Goal: Task Accomplishment & Management: Manage account settings

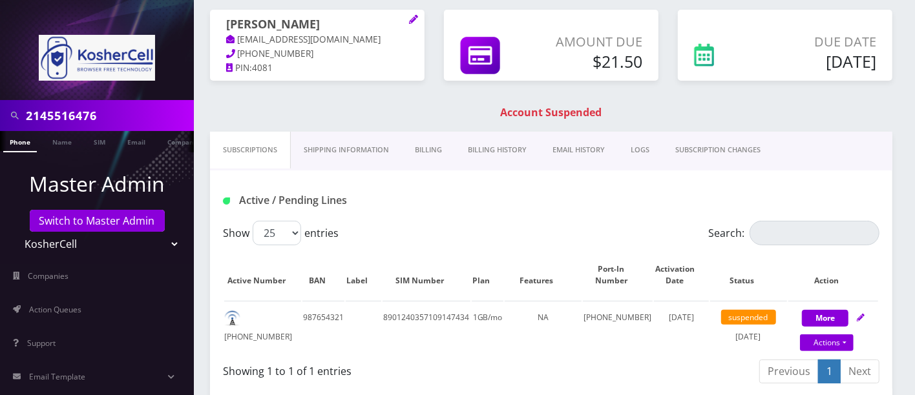
scroll to position [96, 0]
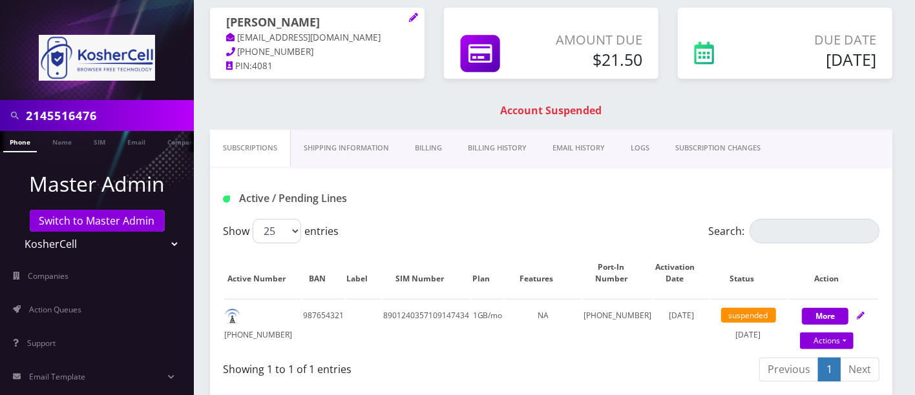
click at [437, 147] on link "Billing" at bounding box center [428, 148] width 53 height 37
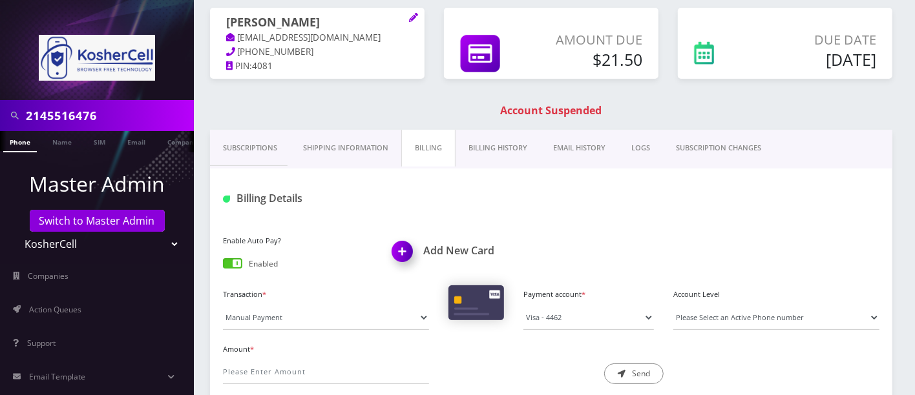
scroll to position [162, 0]
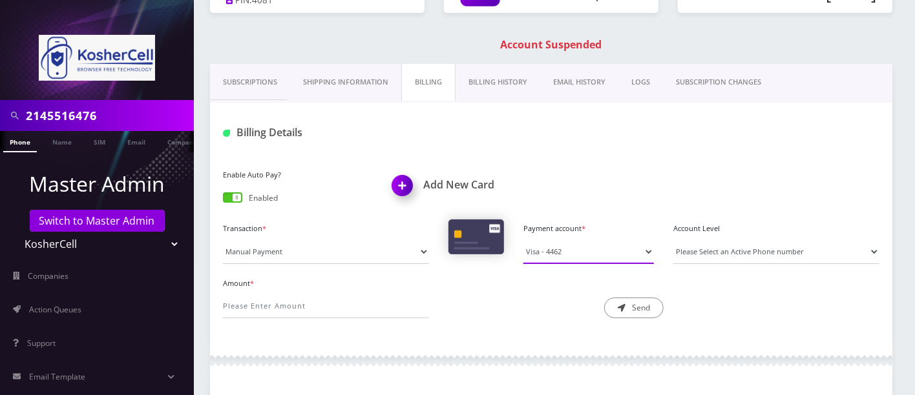
click at [623, 251] on select "Visa - 4309 Visa - 4462 Visa - 8333" at bounding box center [588, 252] width 130 height 25
click at [737, 312] on div "Amount * Description * Send" at bounding box center [551, 302] width 676 height 55
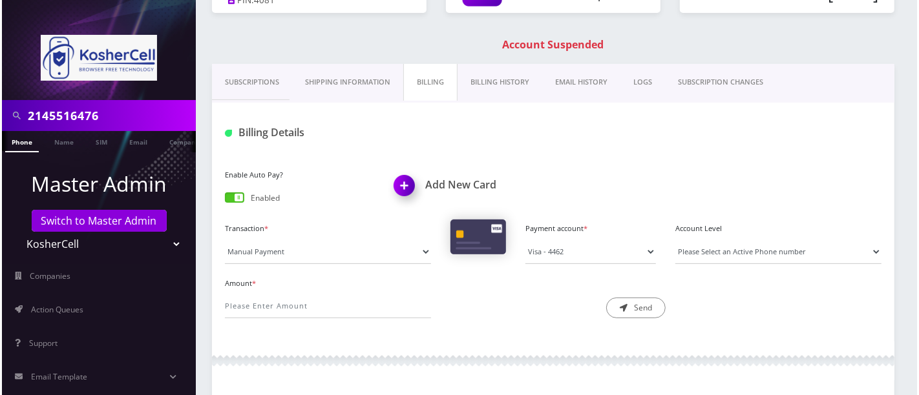
scroll to position [0, 0]
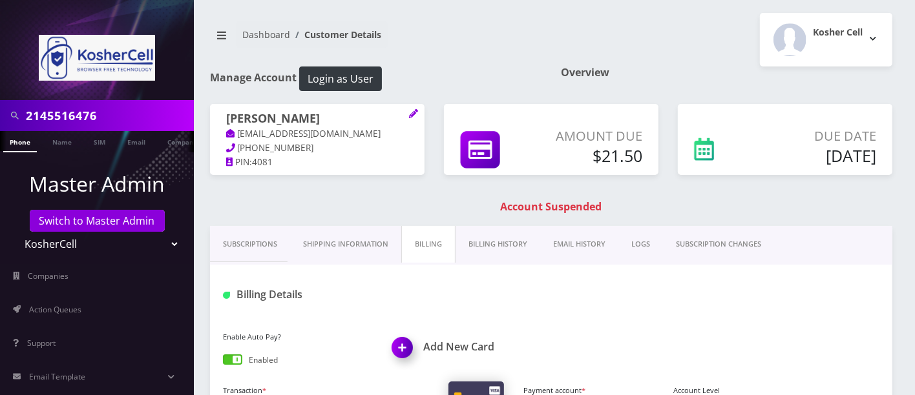
drag, startPoint x: 349, startPoint y: 116, endPoint x: 227, endPoint y: 115, distance: 122.1
click at [227, 115] on h1 "[PERSON_NAME]" at bounding box center [317, 120] width 182 height 16
copy h1 "[PERSON_NAME]"
click at [452, 345] on h1 "Add New Card" at bounding box center [467, 347] width 150 height 12
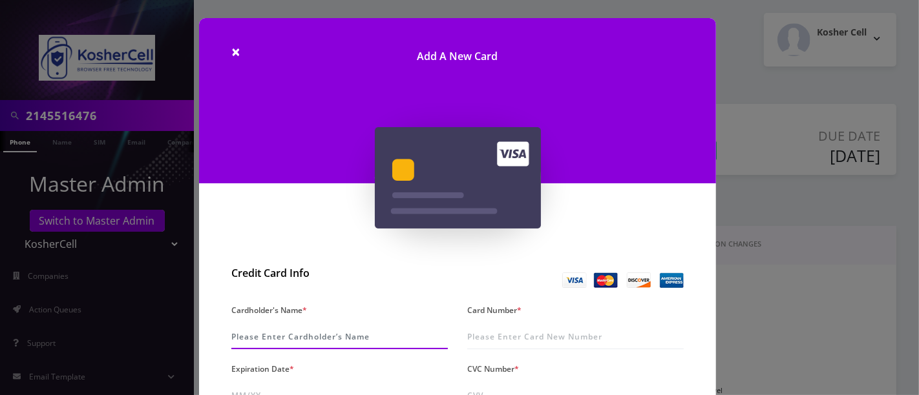
click at [271, 336] on input "Cardholder's Name *" at bounding box center [339, 337] width 216 height 25
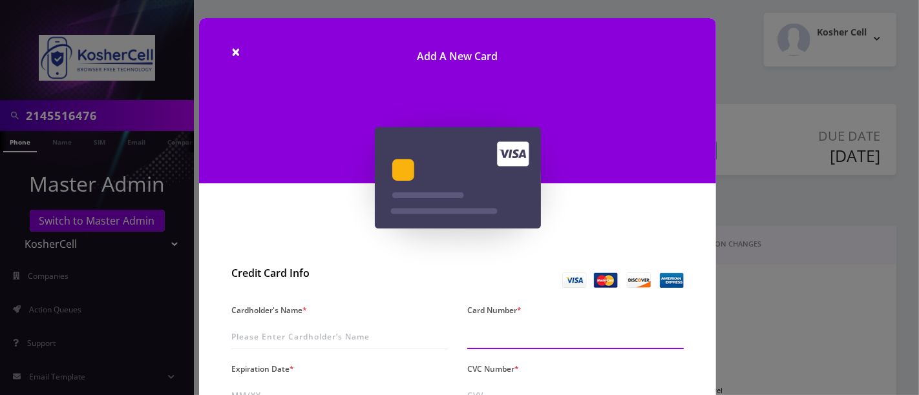
click at [522, 335] on input "Card Number *" at bounding box center [575, 337] width 216 height 25
type input "4610 4603 0286 2339"
click at [327, 378] on div "Expiration Date *" at bounding box center [340, 384] width 236 height 48
click at [283, 386] on input "Expiration Date *" at bounding box center [339, 396] width 216 height 25
type input "07/28"
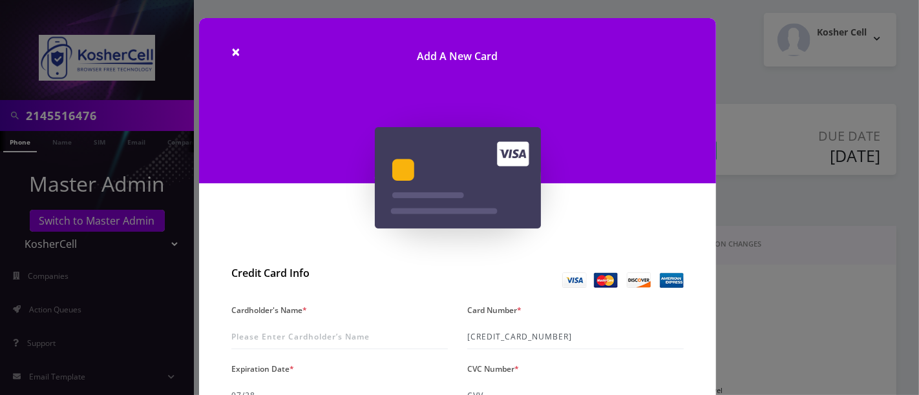
click at [518, 387] on input "CVC Number *" at bounding box center [575, 396] width 216 height 25
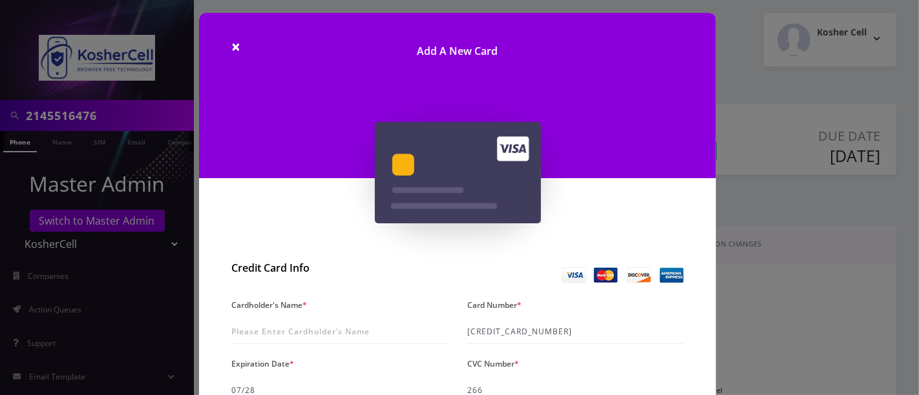
type input "266"
drag, startPoint x: 417, startPoint y: 258, endPoint x: 528, endPoint y: 245, distance: 111.8
click at [417, 258] on div "Credit Card Info" at bounding box center [457, 276] width 452 height 40
click at [315, 329] on input "Cardholder's Name *" at bounding box center [339, 332] width 216 height 25
paste input "[PERSON_NAME]"
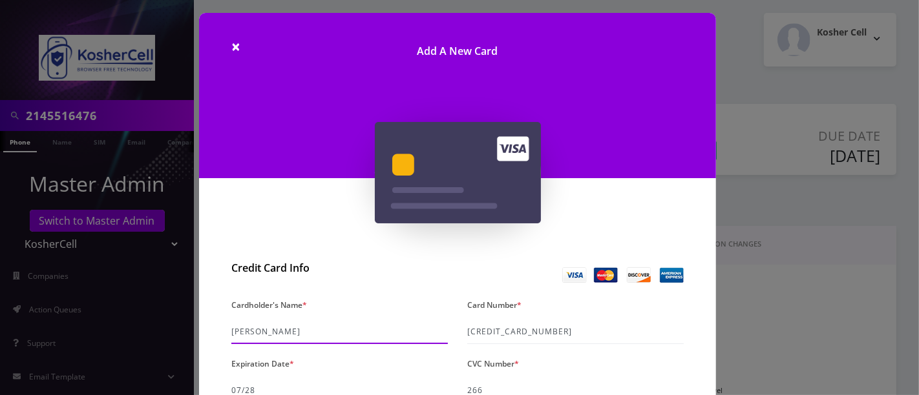
type input "[PERSON_NAME]"
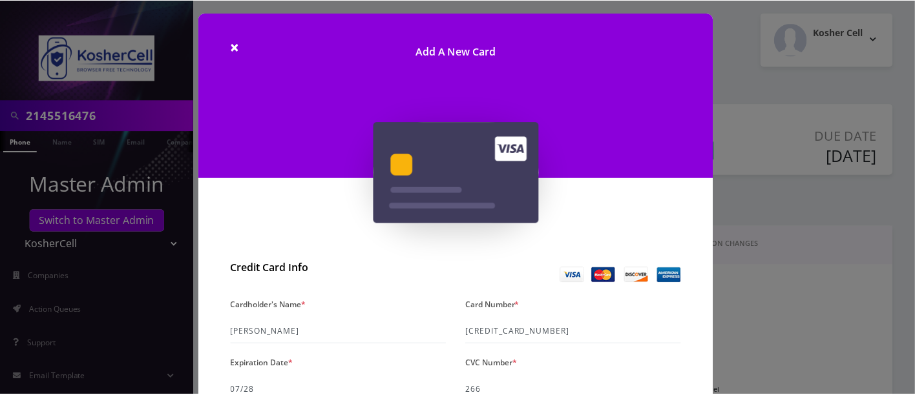
scroll to position [351, 0]
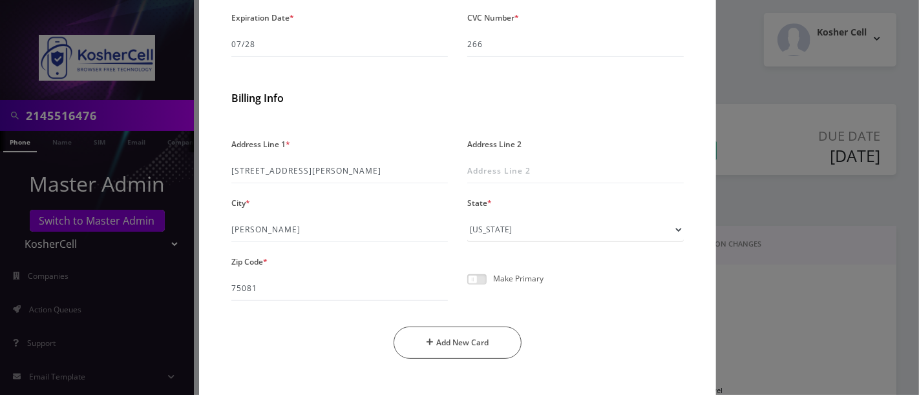
click at [483, 279] on span at bounding box center [476, 280] width 19 height 10
click at [467, 287] on input "checkbox" at bounding box center [467, 287] width 0 height 0
click at [465, 343] on button "Add New Card" at bounding box center [457, 343] width 129 height 32
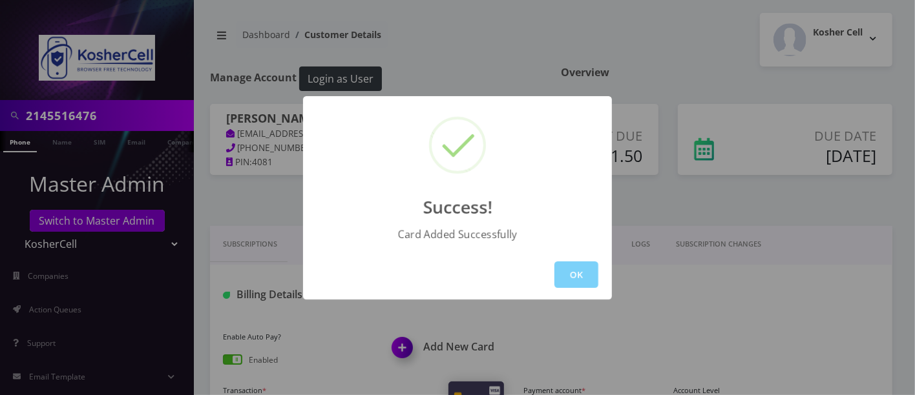
click at [268, 200] on div "Success! Card Added Successfully OK" at bounding box center [457, 197] width 915 height 395
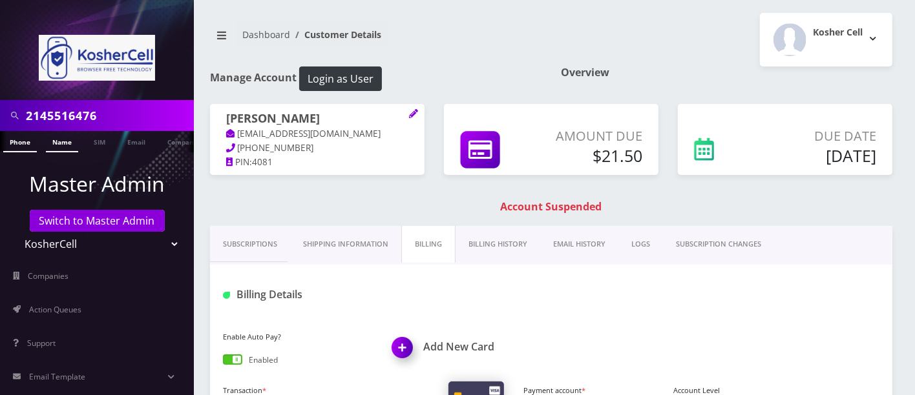
drag, startPoint x: 24, startPoint y: 143, endPoint x: 60, endPoint y: 149, distance: 36.7
click at [24, 142] on link "Phone" at bounding box center [20, 141] width 34 height 21
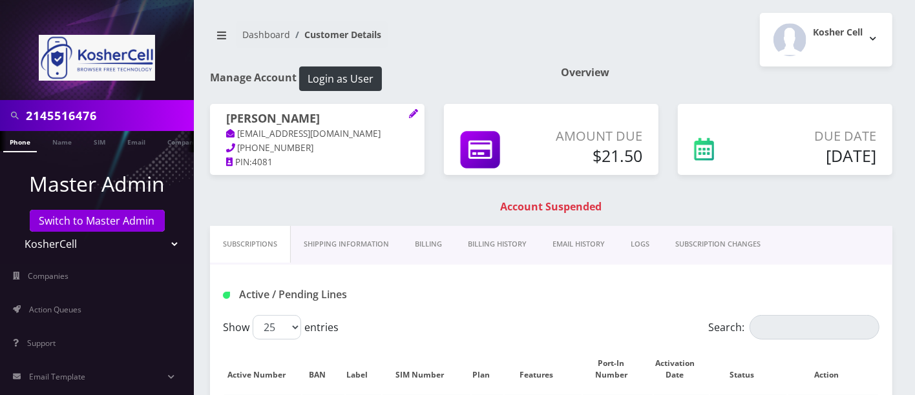
click at [426, 241] on link "Billing" at bounding box center [428, 244] width 53 height 37
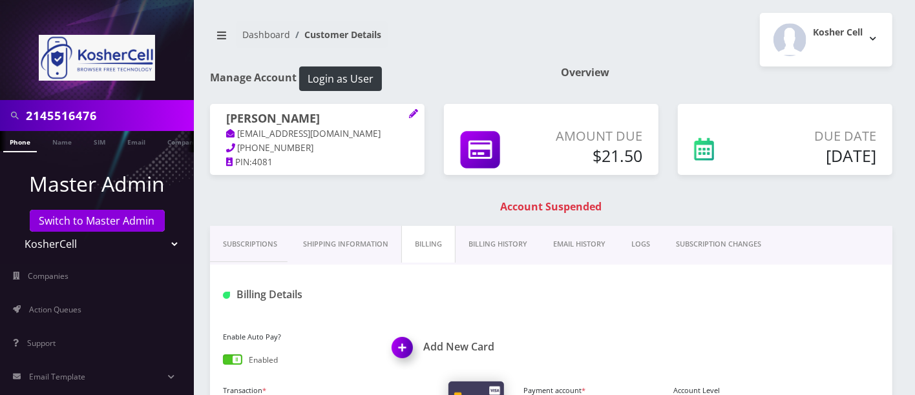
scroll to position [346, 0]
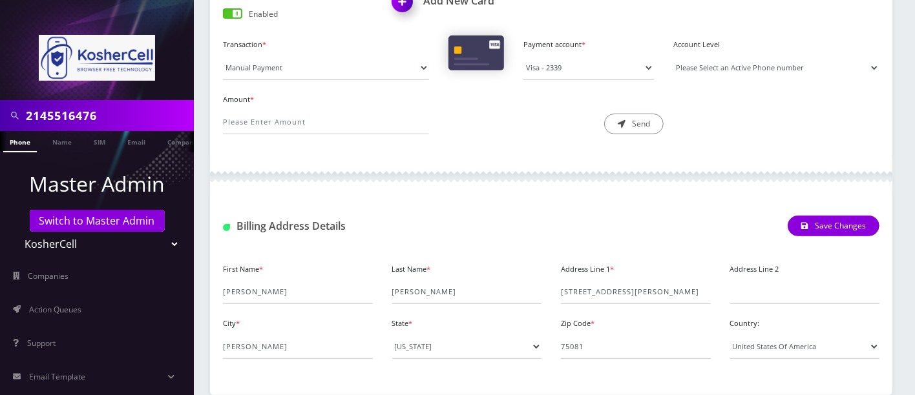
click at [778, 58] on select "Please Select an Active Phone number" at bounding box center [776, 68] width 206 height 25
click at [271, 121] on input "Amount *" at bounding box center [326, 122] width 206 height 25
type input "21.50"
click at [483, 150] on div "Enable Auto Pay? Enabled Add New Card Transaction * Manual Payment Custom Charg…" at bounding box center [551, 63] width 682 height 189
click at [638, 123] on button "Send" at bounding box center [633, 124] width 59 height 21
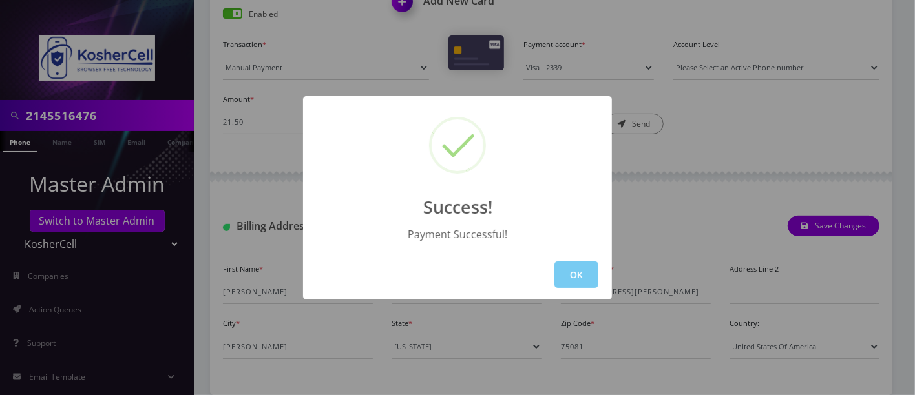
click at [568, 283] on button "OK" at bounding box center [576, 275] width 44 height 26
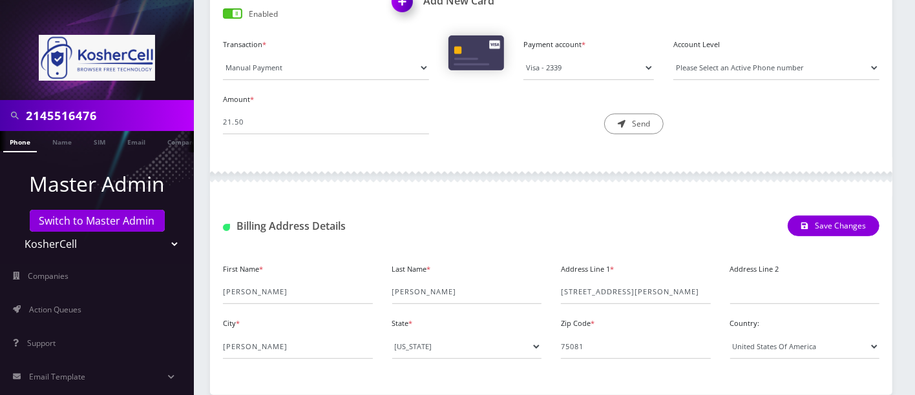
scroll to position [0, 0]
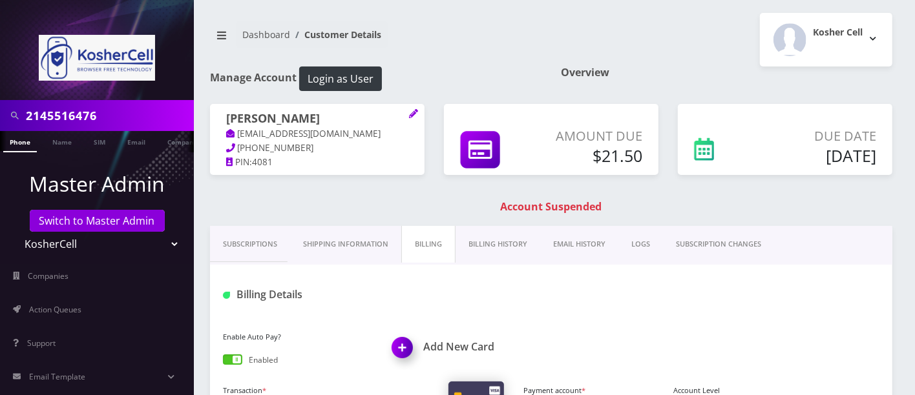
click at [24, 144] on link "Phone" at bounding box center [20, 141] width 34 height 21
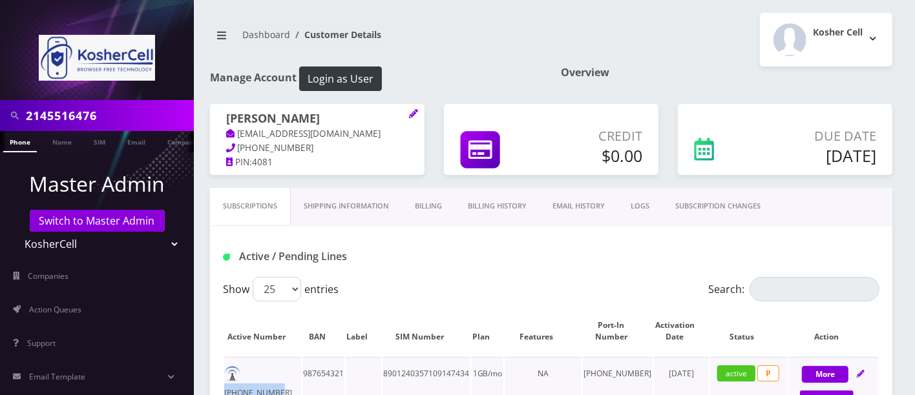
drag, startPoint x: 298, startPoint y: 371, endPoint x: 243, endPoint y: 371, distance: 54.9
click at [243, 371] on td "[PHONE_NUMBER]" at bounding box center [262, 383] width 77 height 52
copy td "[PHONE_NUMBER]"
